Goal: Task Accomplishment & Management: Use online tool/utility

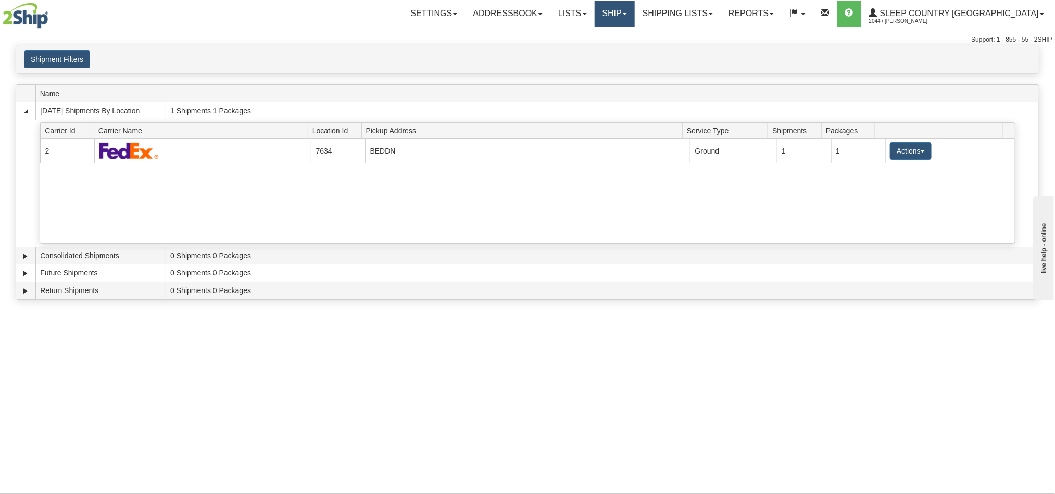
click at [635, 18] on link "Ship" at bounding box center [615, 14] width 40 height 26
click at [590, 36] on span "Ship Screen" at bounding box center [571, 36] width 40 height 8
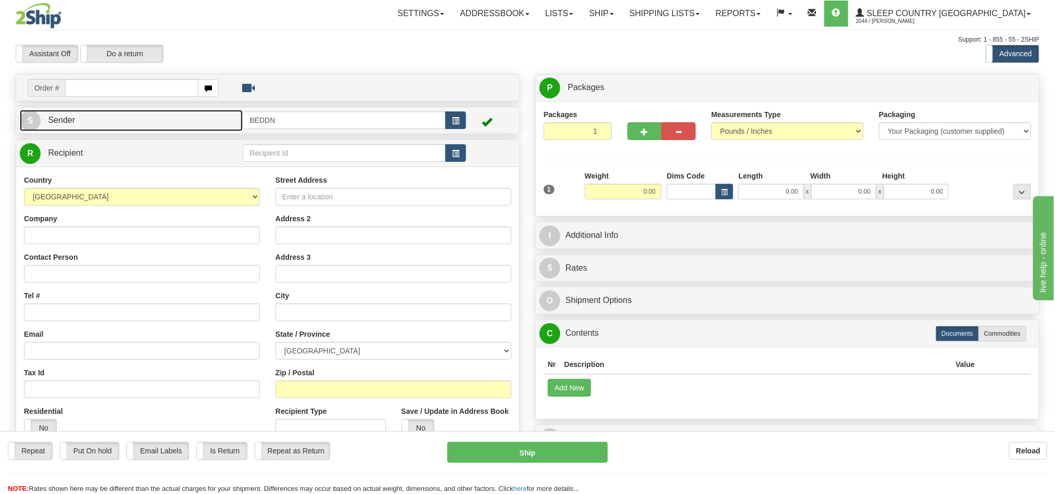
click at [115, 119] on link "S Sender" at bounding box center [131, 120] width 223 height 21
